Goal: Information Seeking & Learning: Find specific fact

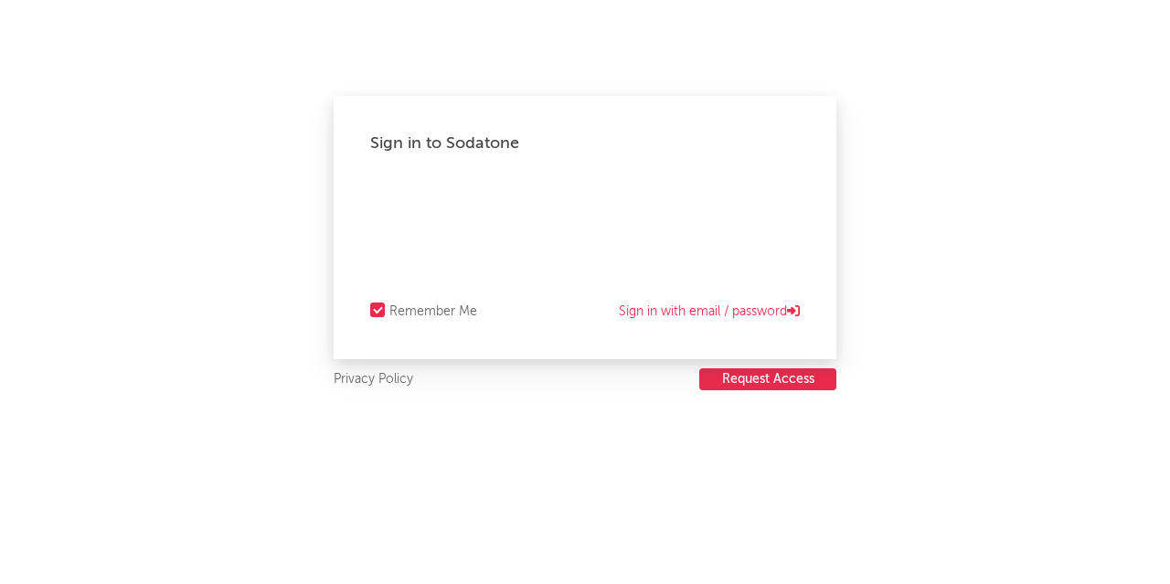
select select "recorded_music"
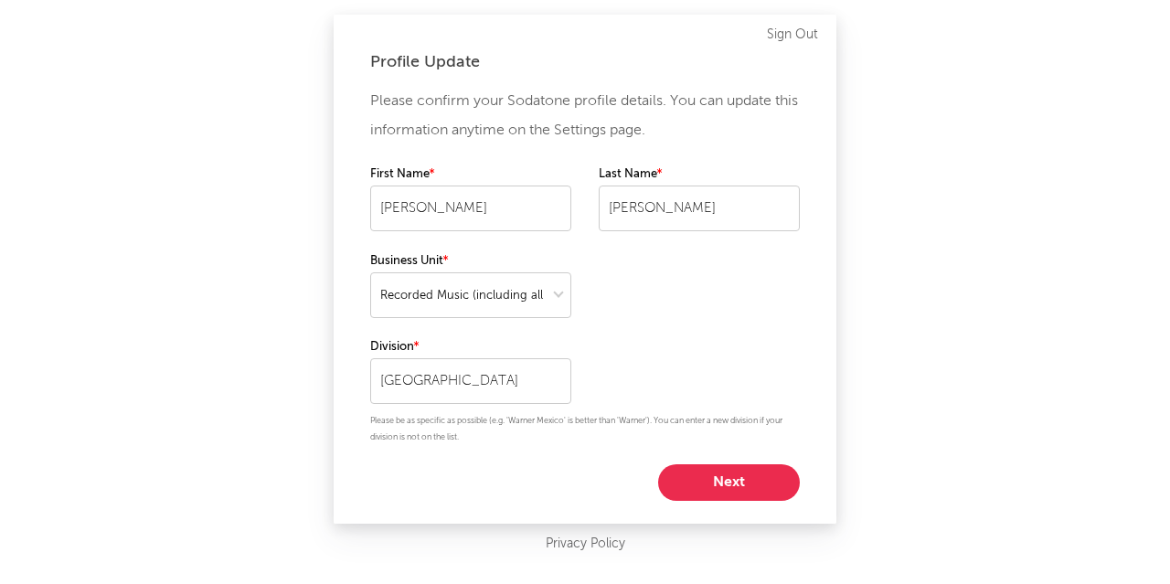
click at [713, 484] on button "Next" at bounding box center [729, 482] width 142 height 37
select select "other"
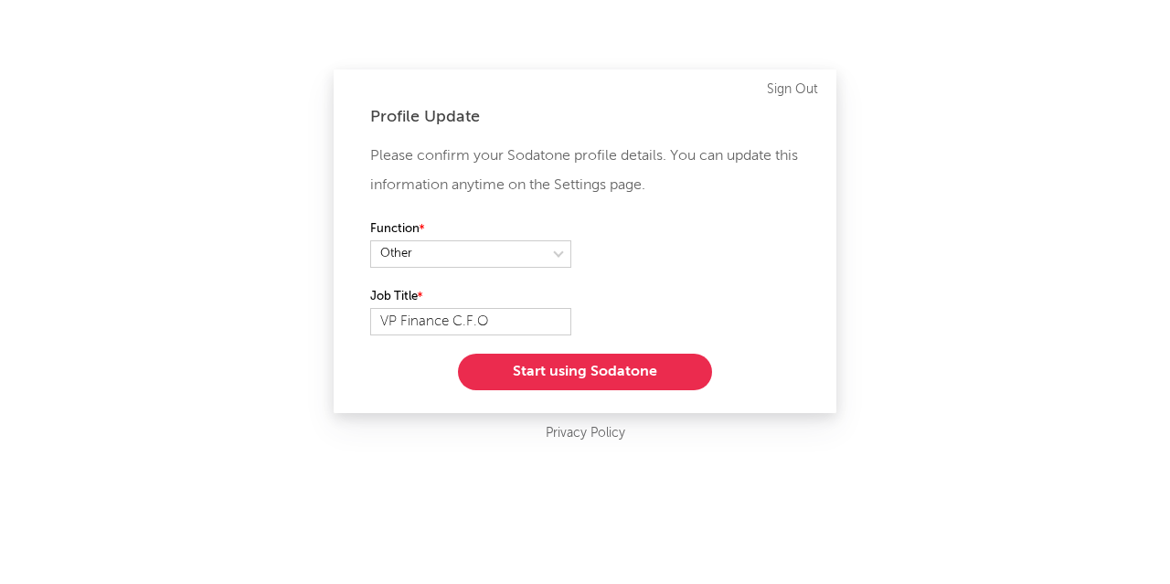
click at [609, 376] on button "Start using Sodatone" at bounding box center [585, 372] width 254 height 37
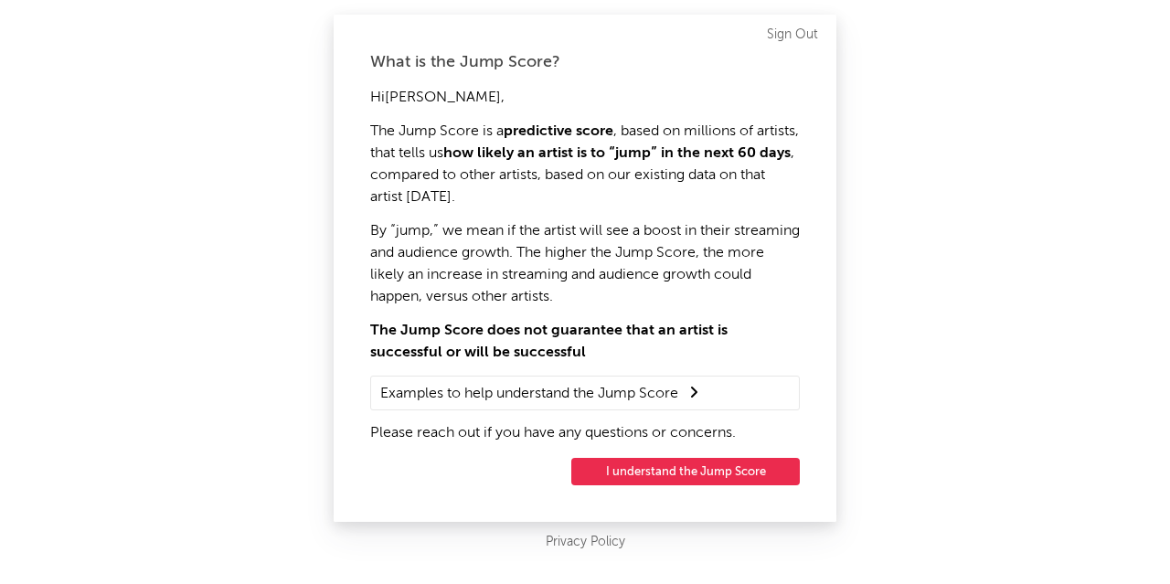
click at [653, 467] on button "I understand the Jump Score" at bounding box center [685, 471] width 228 height 27
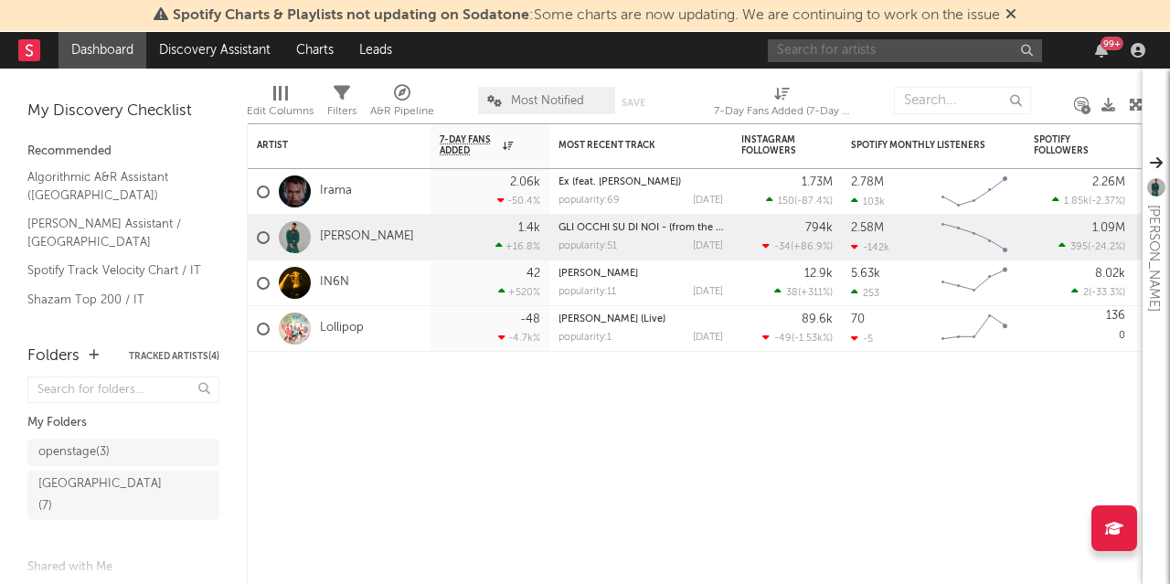
click at [937, 49] on input "text" at bounding box center [905, 50] width 274 height 23
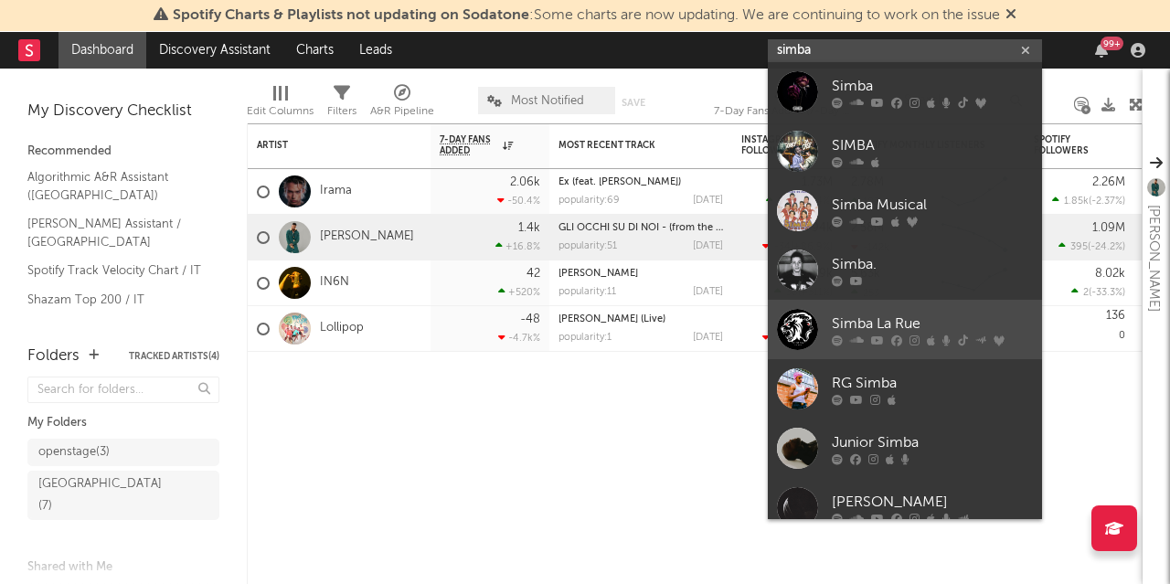
type input "simba"
click at [906, 321] on div "Simba La Rue" at bounding box center [932, 324] width 201 height 22
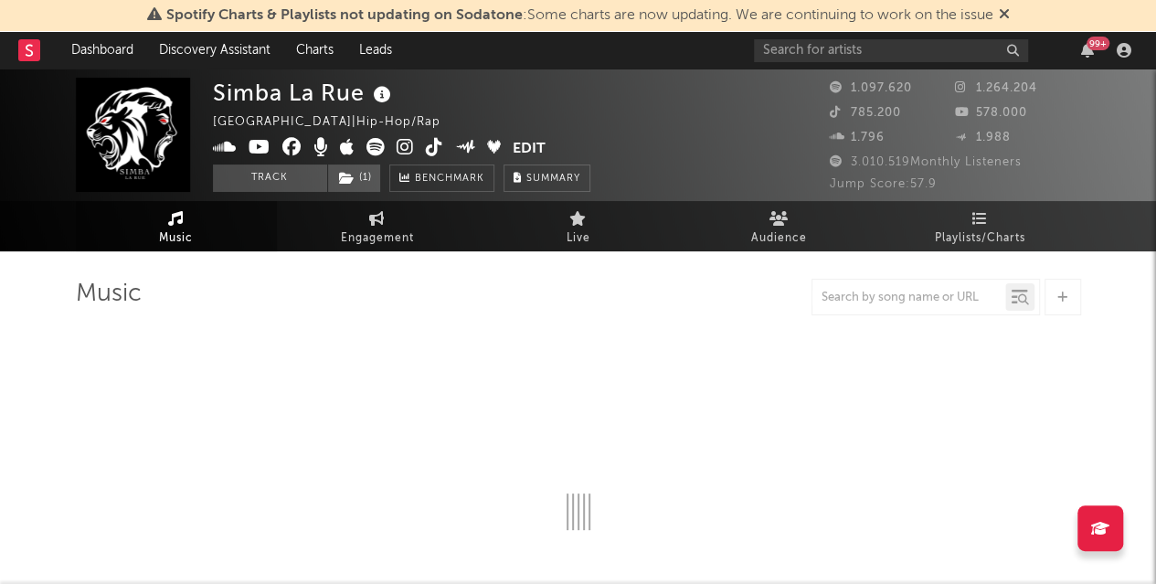
select select "6m"
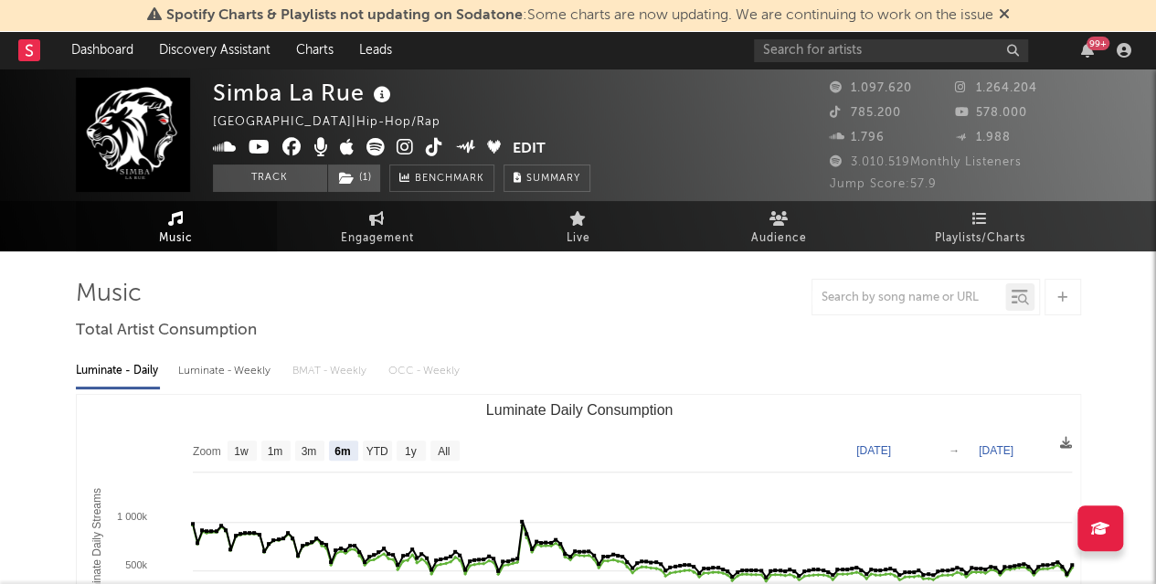
drag, startPoint x: 850, startPoint y: 165, endPoint x: 1024, endPoint y: 163, distance: 173.7
click at [1022, 163] on span "3.010.519 Monthly Listeners" at bounding box center [926, 162] width 192 height 12
copy span "3.010.519 Monthly Listeners"
